Goal: Task Accomplishment & Management: Use online tool/utility

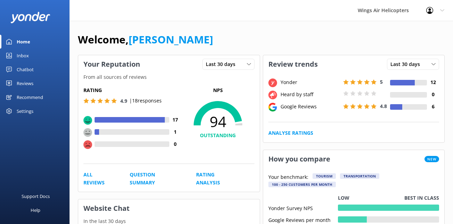
click at [30, 87] on div "Reviews" at bounding box center [25, 84] width 17 height 14
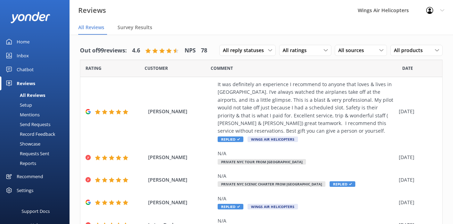
click at [35, 125] on div "Send Requests" at bounding box center [27, 125] width 46 height 10
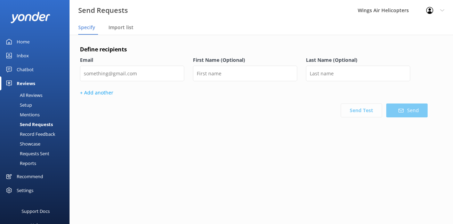
click at [33, 153] on div "Requests Sent" at bounding box center [26, 154] width 45 height 10
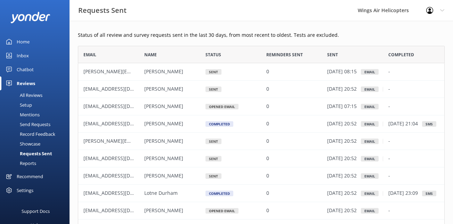
click at [34, 125] on div "Send Requests" at bounding box center [27, 125] width 46 height 10
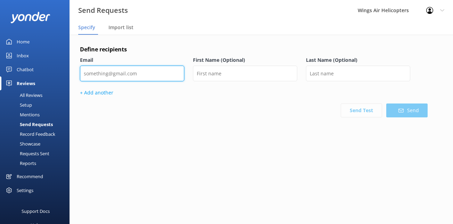
click at [164, 76] on input "email" at bounding box center [132, 74] width 104 height 16
paste input "[PERSON_NAME][EMAIL_ADDRESS][DOMAIN_NAME]"
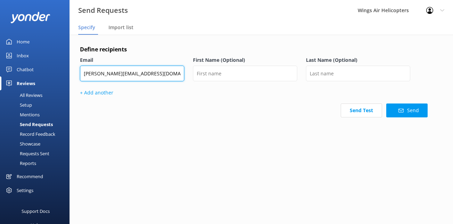
type input "[PERSON_NAME][EMAIL_ADDRESS][DOMAIN_NAME]"
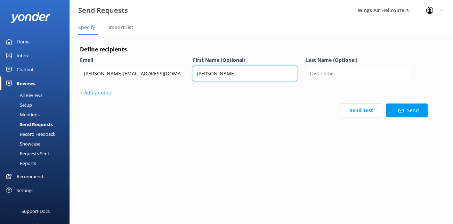
type input "[PERSON_NAME]"
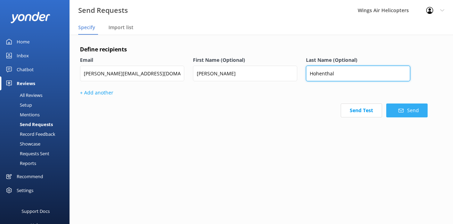
type input "Hohenthal"
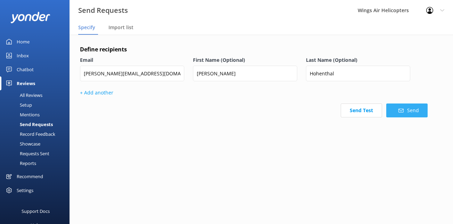
click at [416, 112] on button "Send" at bounding box center [406, 111] width 41 height 14
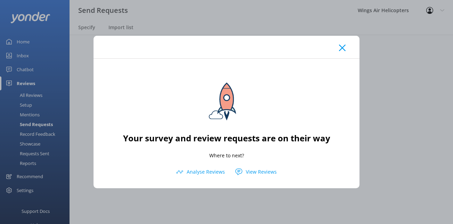
click at [341, 49] on use at bounding box center [342, 48] width 7 height 7
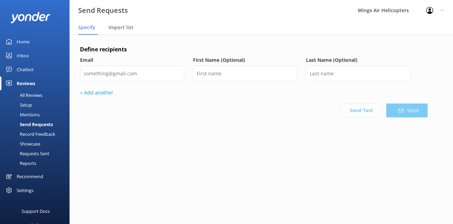
click at [34, 98] on div "All Reviews" at bounding box center [23, 95] width 38 height 10
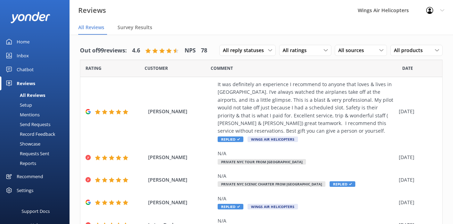
click at [44, 153] on div "Requests Sent" at bounding box center [26, 154] width 45 height 10
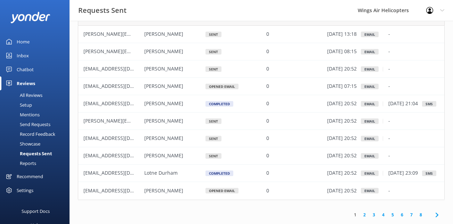
scroll to position [50, 0]
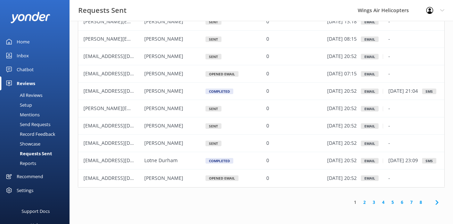
click at [365, 202] on link "2" at bounding box center [364, 202] width 9 height 7
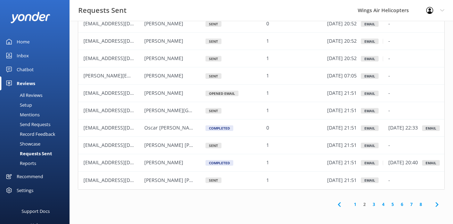
scroll to position [50, 0]
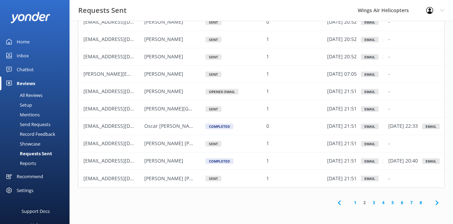
click at [356, 203] on link "1" at bounding box center [355, 203] width 9 height 7
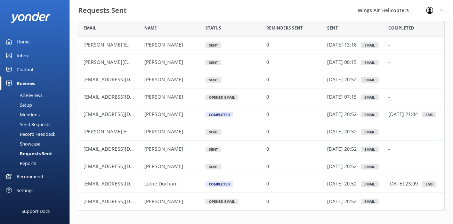
scroll to position [31, 0]
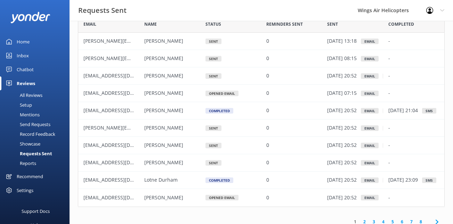
click at [363, 222] on link "2" at bounding box center [364, 222] width 9 height 7
